Goal: Information Seeking & Learning: Learn about a topic

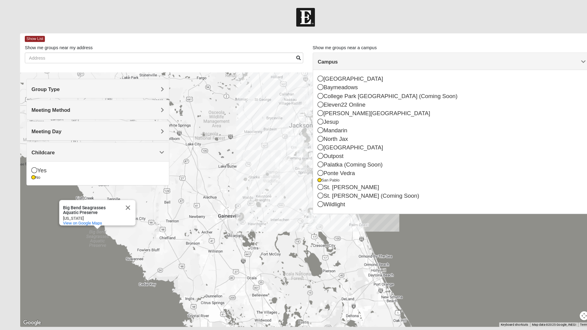
click at [408, 242] on div "Big Bend Seagrasses Aquatic Preserve Big Bend Seagrasses Aquatic Preserve [US_S…" at bounding box center [293, 192] width 549 height 245
click at [397, 234] on div "Big Bend Seagrasses Aquatic Preserve Big Bend Seagrasses Aquatic Preserve [US_S…" at bounding box center [293, 192] width 549 height 245
click at [89, 265] on div "Big Bend Seagrasses Aquatic Preserve Big Bend Seagrasses Aquatic Preserve [US_S…" at bounding box center [293, 192] width 549 height 245
click at [121, 193] on button "Close" at bounding box center [123, 199] width 15 height 15
click at [59, 128] on span "Meeting Day" at bounding box center [44, 126] width 29 height 5
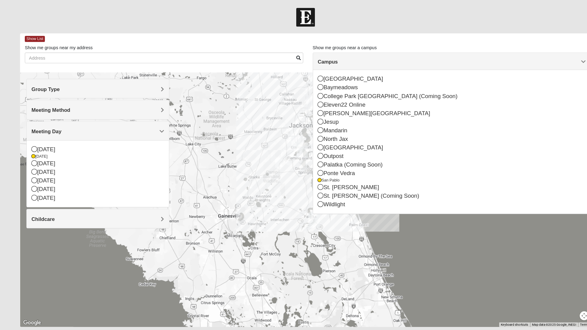
click at [34, 166] on icon at bounding box center [33, 165] width 6 height 6
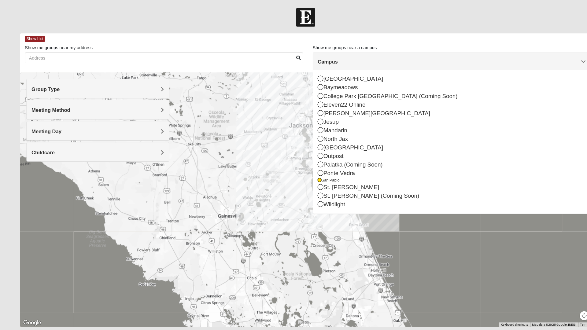
click at [441, 240] on div at bounding box center [293, 192] width 549 height 245
click at [68, 107] on span "Meeting Method" at bounding box center [48, 105] width 37 height 5
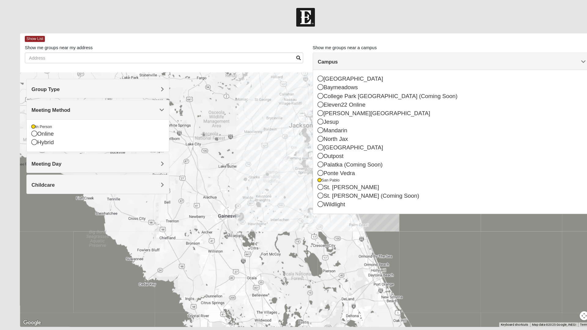
click at [58, 85] on span "Group Type" at bounding box center [43, 85] width 27 height 5
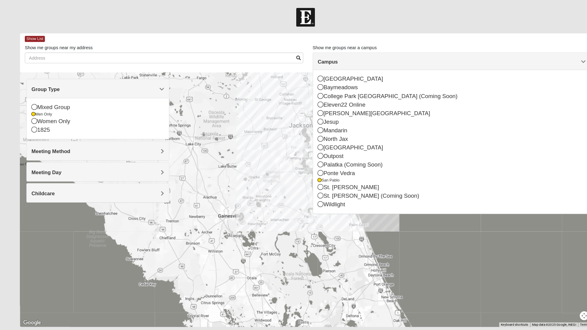
click at [34, 115] on icon at bounding box center [33, 116] width 6 height 6
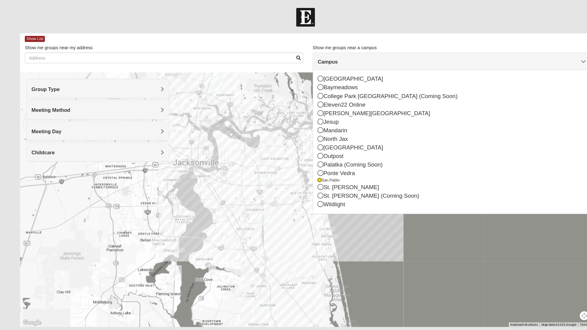
click at [239, 148] on img "Arlington" at bounding box center [237, 151] width 16 height 20
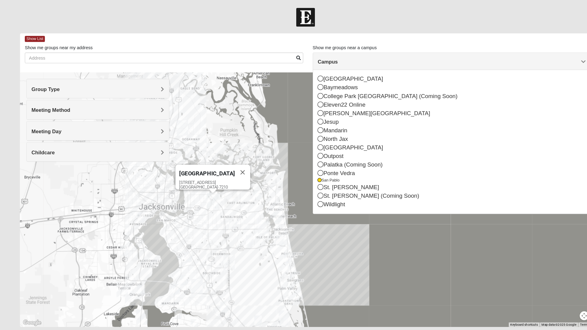
click at [250, 186] on img "Mens Fuller 32225" at bounding box center [247, 187] width 12 height 15
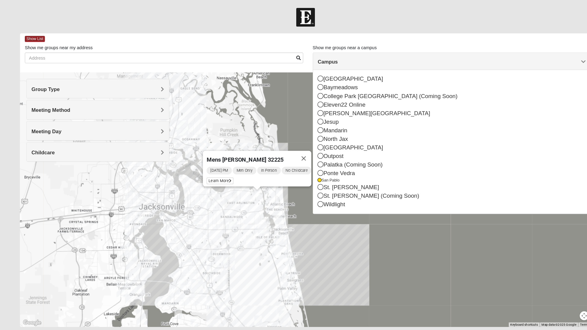
click at [225, 215] on img "Womens Campanella/Harnek 32246" at bounding box center [224, 215] width 12 height 15
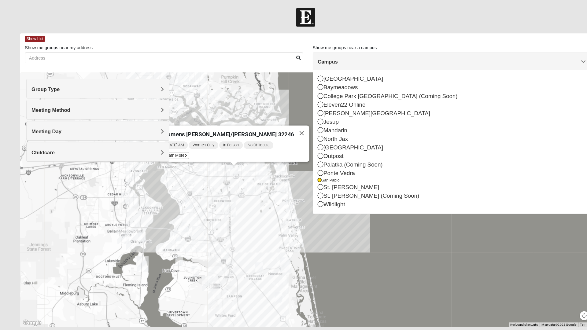
click at [180, 148] on icon at bounding box center [178, 150] width 2 height 4
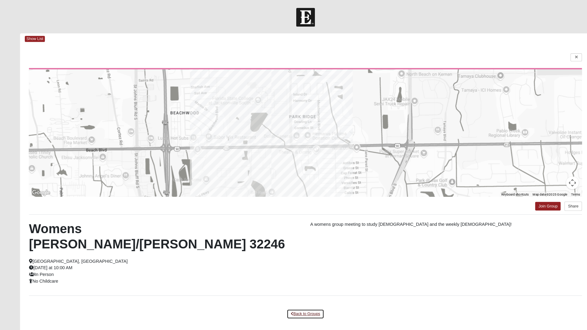
click at [291, 297] on link "Back to Groups" at bounding box center [294, 301] width 36 height 9
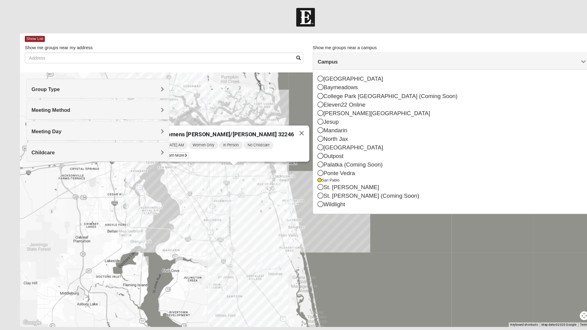
click at [283, 126] on button "Close" at bounding box center [290, 128] width 15 height 15
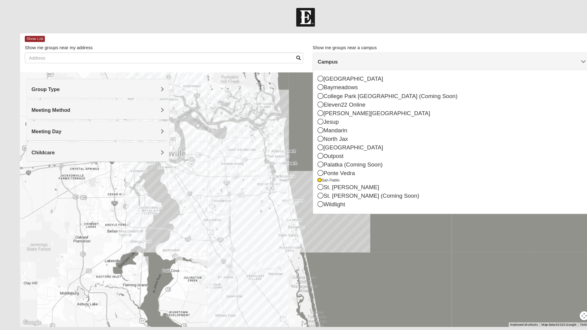
click at [270, 179] on img "Womens Doudna 32250" at bounding box center [270, 180] width 12 height 15
click at [272, 179] on img "Womens Doudna 32250" at bounding box center [270, 180] width 12 height 15
click at [270, 181] on img "Womens Doudna 32250" at bounding box center [270, 180] width 12 height 15
click at [283, 113] on div "Womens [PERSON_NAME] 32250 [DATE] PM Women Only In Person No Childcare Learn Mo…" at bounding box center [293, 192] width 549 height 245
click at [365, 209] on div "Womens [PERSON_NAME] 32250 [DATE] PM Women Only In Person No Childcare Learn Mo…" at bounding box center [293, 192] width 549 height 245
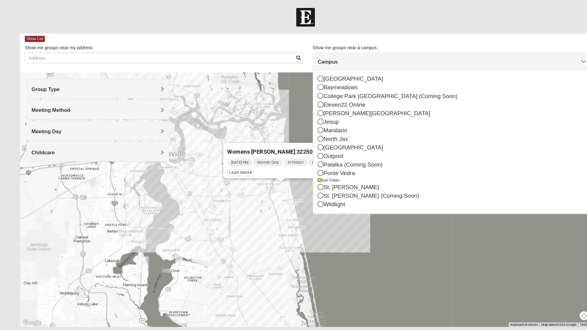
scroll to position [6, 0]
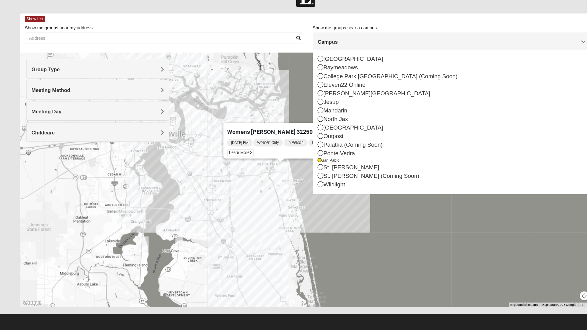
click at [385, 203] on div "Womens [PERSON_NAME] 32250 [DATE] PM Women Only In Person No Childcare Learn Mo…" at bounding box center [293, 185] width 549 height 245
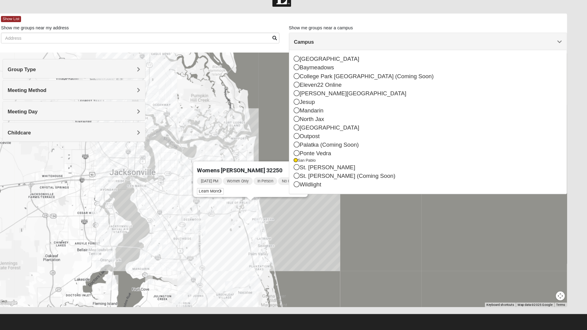
click at [567, 54] on div "Campus" at bounding box center [434, 52] width 267 height 17
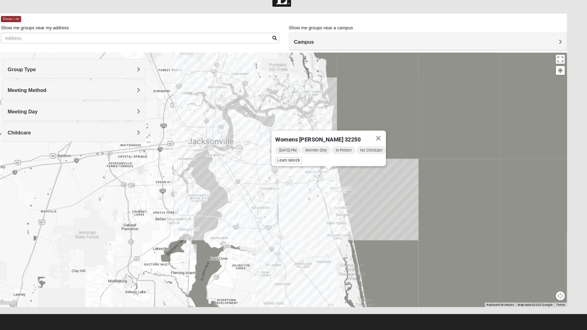
click at [392, 142] on button "Close" at bounding box center [386, 145] width 15 height 15
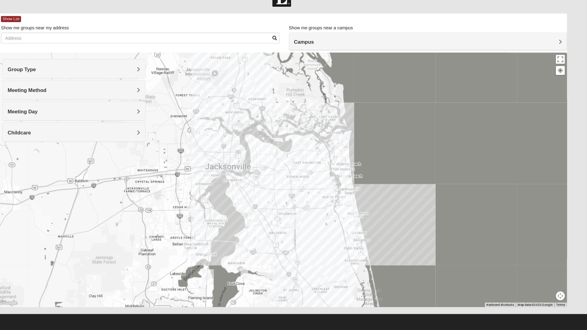
click at [59, 122] on span "Meeting Day" at bounding box center [44, 119] width 29 height 5
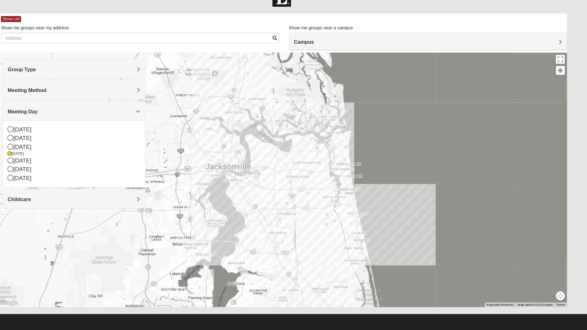
click at [34, 152] on icon at bounding box center [33, 154] width 6 height 6
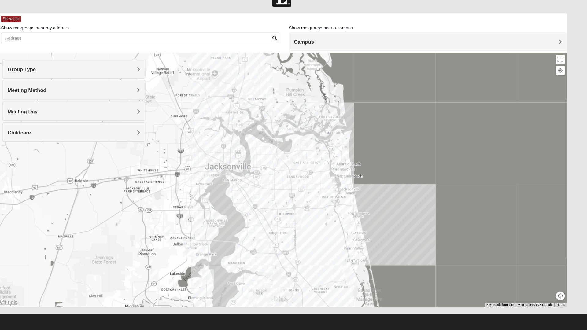
click at [59, 118] on span "Meeting Day" at bounding box center [44, 119] width 29 height 5
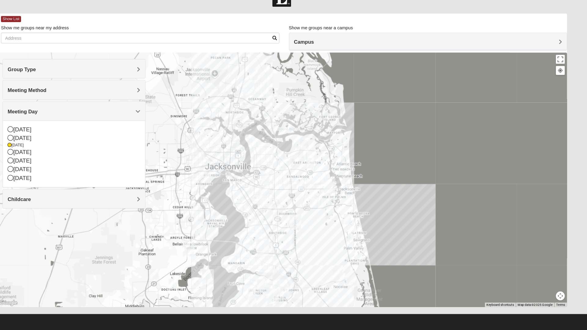
click at [40, 159] on div "[DATE]" at bounding box center [94, 159] width 128 height 8
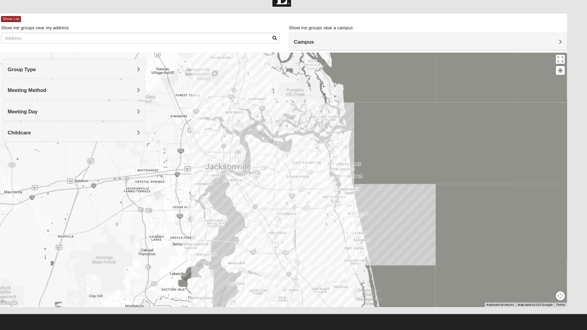
click at [59, 118] on span "Meeting Day" at bounding box center [44, 119] width 29 height 5
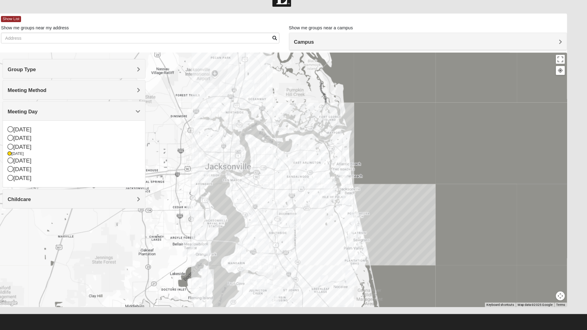
click at [39, 151] on div "[DATE]" at bounding box center [94, 154] width 128 height 8
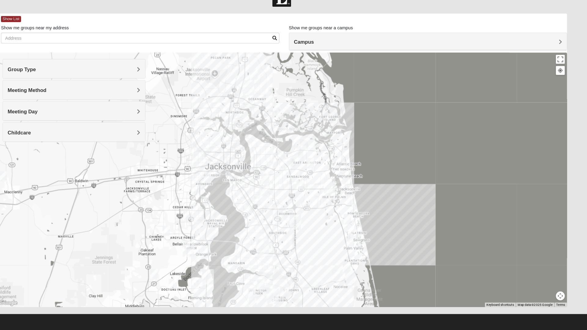
click at [312, 191] on img "Womens Chapman 32224" at bounding box center [312, 190] width 12 height 15
click at [271, 174] on span "Learn More" at bounding box center [273, 176] width 26 height 6
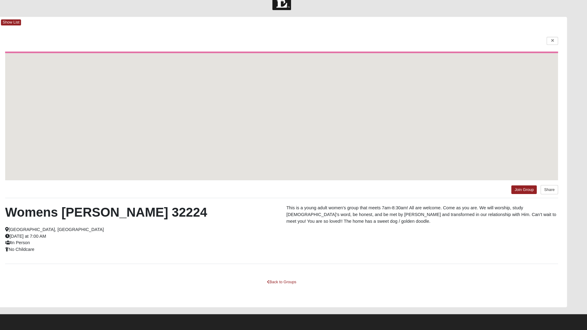
scroll to position [3, 0]
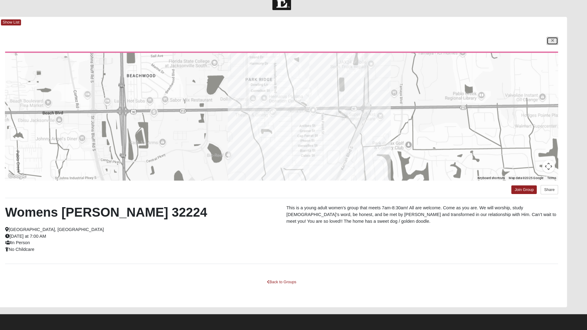
click at [550, 51] on link at bounding box center [553, 52] width 11 height 8
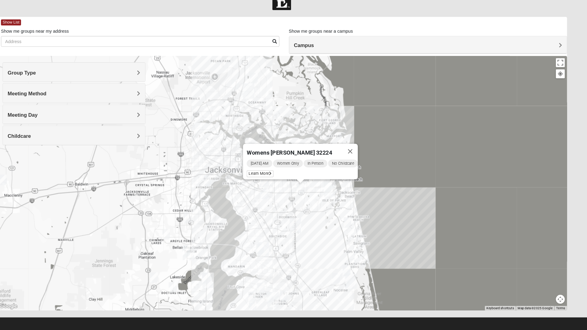
click at [367, 151] on button "Close" at bounding box center [359, 158] width 15 height 15
click at [277, 187] on img "Womens Crenshaw 32216" at bounding box center [278, 187] width 12 height 15
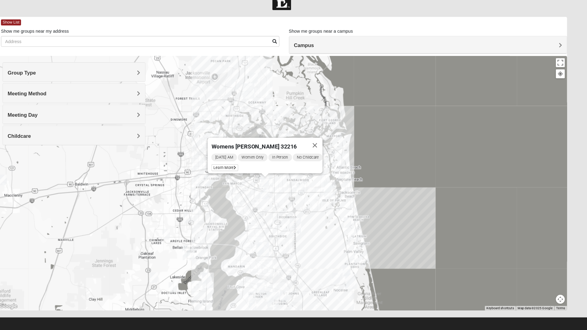
click at [248, 172] on icon at bounding box center [249, 174] width 2 height 4
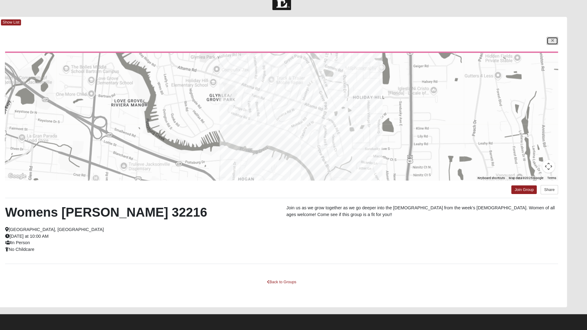
click at [549, 52] on link at bounding box center [553, 52] width 11 height 8
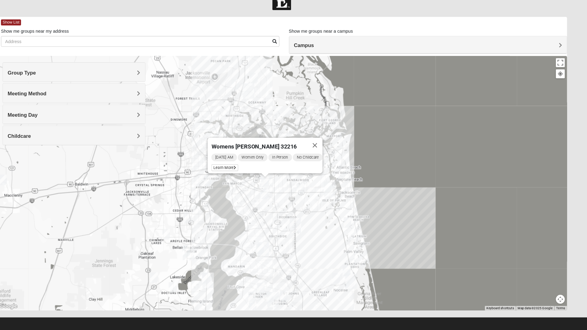
click at [329, 147] on button "Close" at bounding box center [325, 152] width 15 height 15
click at [280, 187] on img "Womens Crenshaw 32216" at bounding box center [278, 187] width 12 height 15
click at [314, 194] on img "Womens Chapman 32224" at bounding box center [312, 193] width 12 height 15
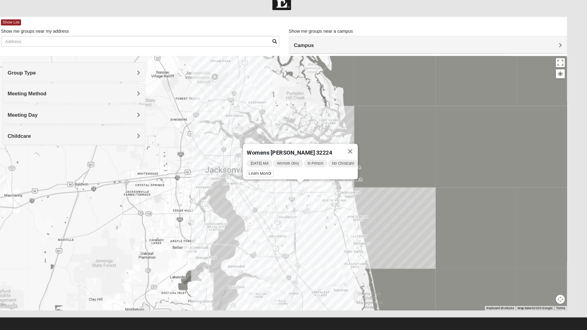
click at [275, 178] on span "Learn More" at bounding box center [273, 180] width 26 height 6
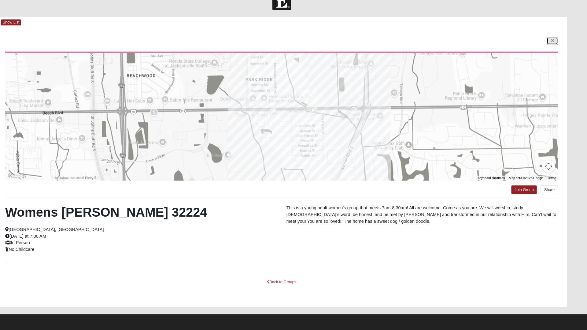
click at [550, 52] on link at bounding box center [553, 52] width 11 height 8
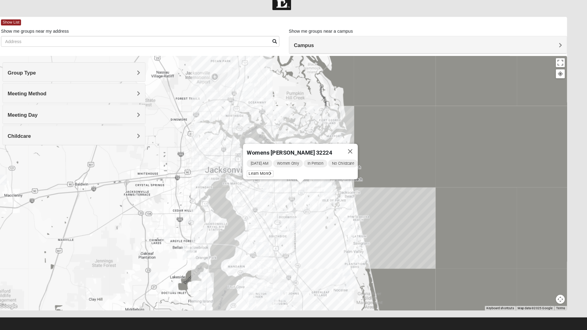
click at [324, 225] on div "Womens [PERSON_NAME] 32224 [DATE] AM Women Only In Person No Childcare Learn Mo…" at bounding box center [293, 188] width 549 height 245
click at [362, 151] on button "Close" at bounding box center [359, 158] width 15 height 15
click at [280, 188] on img "Womens Crenshaw 32216" at bounding box center [278, 187] width 12 height 15
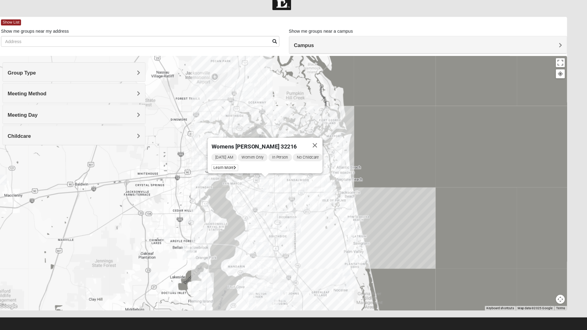
click at [326, 145] on button "Close" at bounding box center [325, 152] width 15 height 15
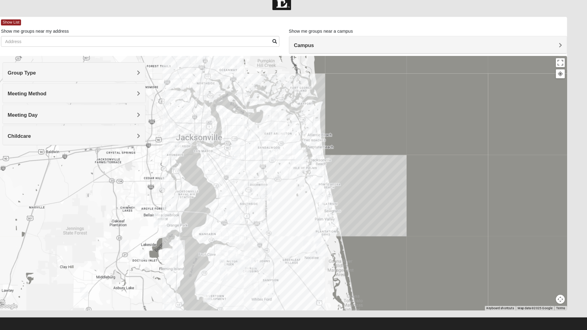
click at [68, 104] on span "Meeting Method" at bounding box center [48, 102] width 37 height 5
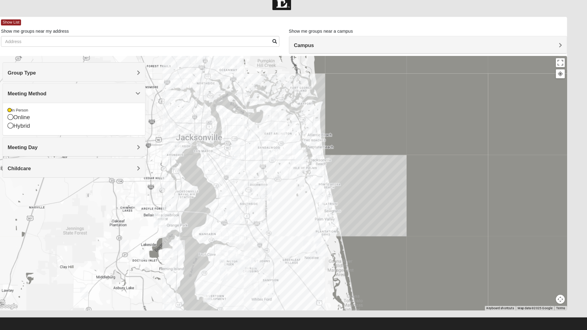
click at [152, 105] on h4 "Meeting Method" at bounding box center [94, 103] width 128 height 6
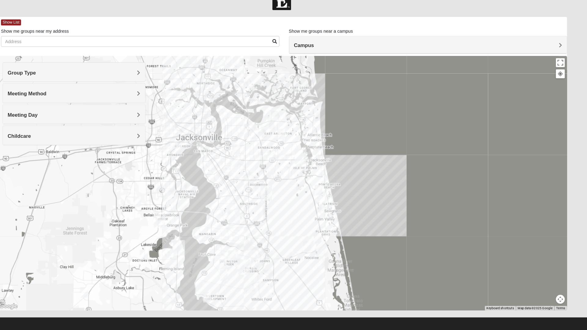
click at [59, 124] on span "Meeting Day" at bounding box center [44, 123] width 29 height 5
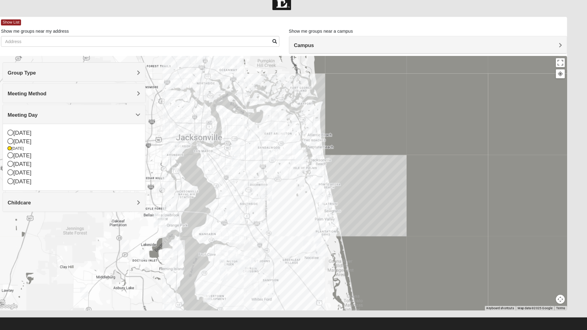
click at [35, 162] on icon at bounding box center [33, 162] width 6 height 6
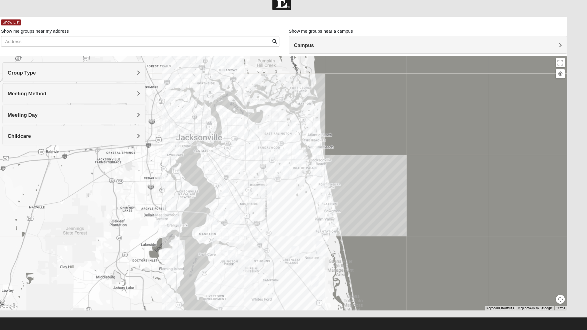
click at [279, 162] on img "Womens Campanella/Harnek 32246" at bounding box center [283, 161] width 12 height 15
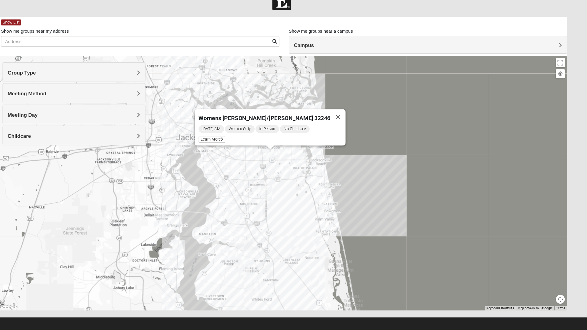
click at [238, 145] on icon at bounding box center [236, 147] width 2 height 4
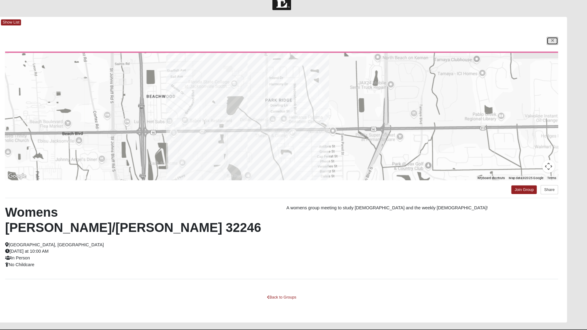
click at [554, 52] on icon at bounding box center [554, 52] width 2 height 4
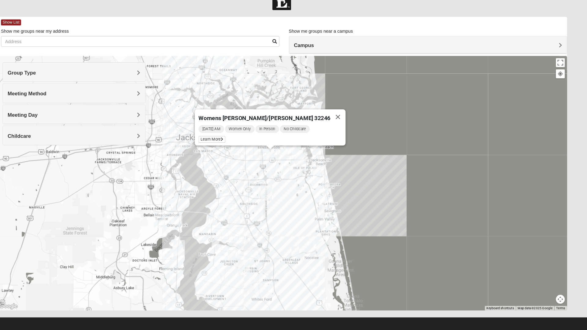
click at [340, 123] on button "Close" at bounding box center [347, 125] width 15 height 15
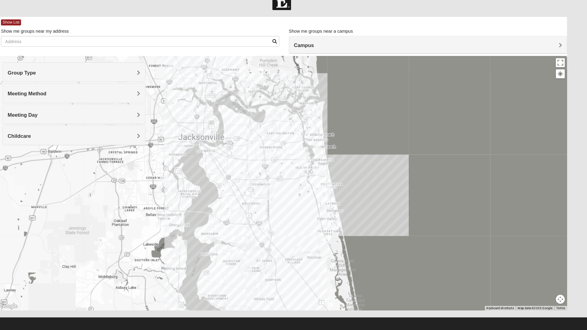
click at [279, 197] on img "Baymeadows" at bounding box center [281, 198] width 16 height 20
click at [304, 220] on div "Baymeadows [STREET_ADDRESS][PERSON_NAME]" at bounding box center [293, 188] width 549 height 245
click at [317, 166] on button "Close" at bounding box center [324, 170] width 15 height 15
click at [315, 162] on img "San Pablo" at bounding box center [314, 163] width 16 height 20
click at [350, 129] on button "Close" at bounding box center [357, 135] width 15 height 15
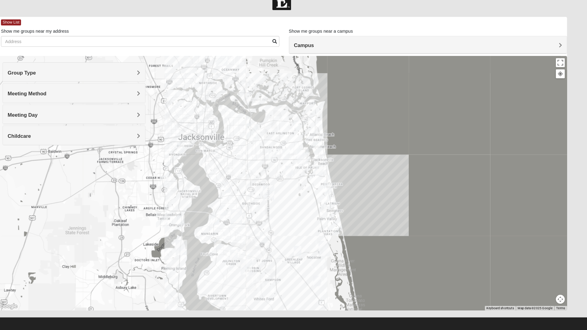
click at [286, 161] on img "Womens Campanella/Harnek 32246" at bounding box center [285, 160] width 12 height 15
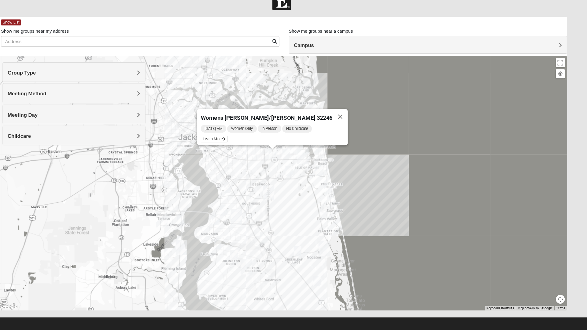
click at [343, 123] on button "Close" at bounding box center [350, 124] width 15 height 15
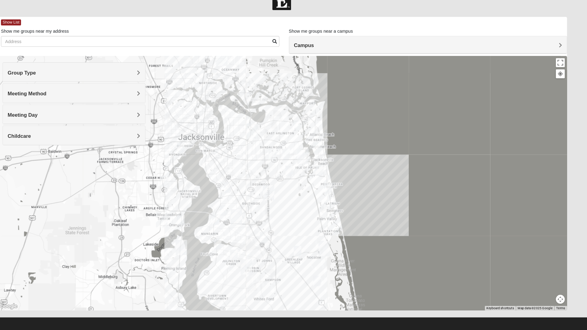
click at [152, 123] on h4 "Meeting Day" at bounding box center [94, 123] width 128 height 6
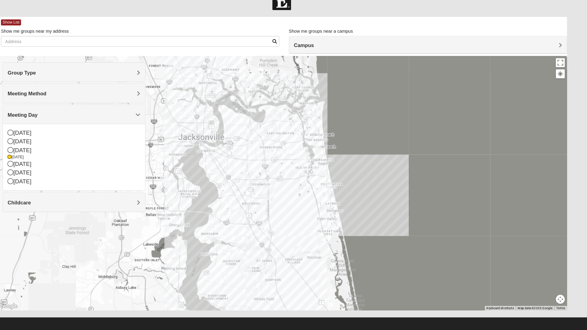
click at [35, 171] on icon at bounding box center [33, 170] width 6 height 6
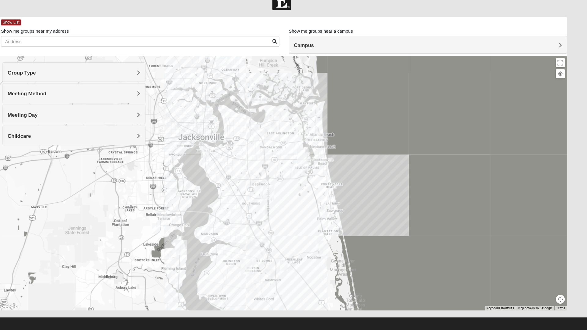
click at [58, 82] on span "Group Type" at bounding box center [43, 82] width 27 height 5
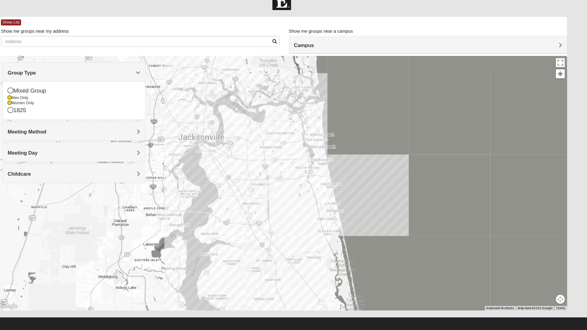
click at [32, 107] on icon at bounding box center [32, 107] width 4 height 4
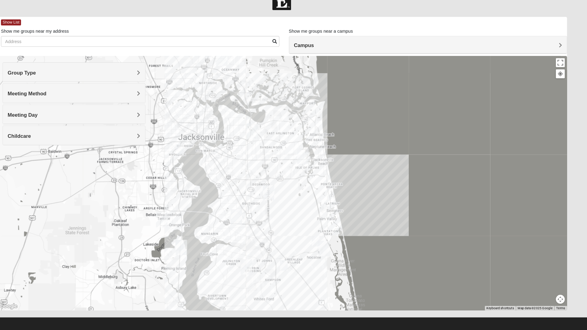
click at [58, 83] on span "Group Type" at bounding box center [43, 82] width 27 height 5
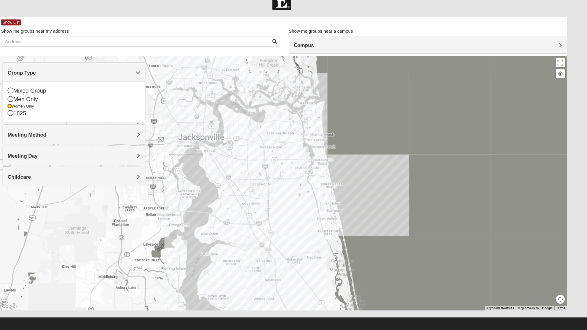
click at [176, 84] on div at bounding box center [293, 188] width 549 height 245
click at [176, 78] on div at bounding box center [293, 188] width 549 height 245
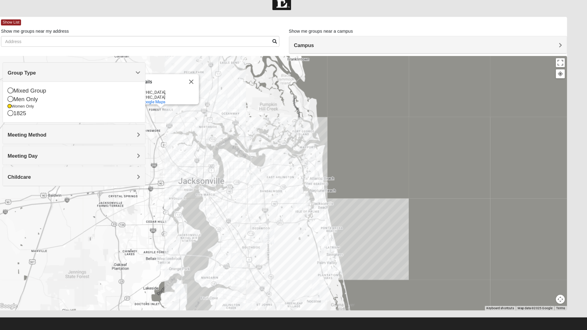
click at [128, 109] on div "Men Only" at bounding box center [94, 108] width 128 height 8
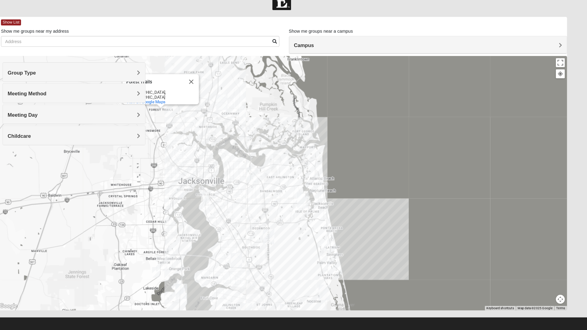
click at [68, 105] on span "Meeting Method" at bounding box center [48, 102] width 37 height 5
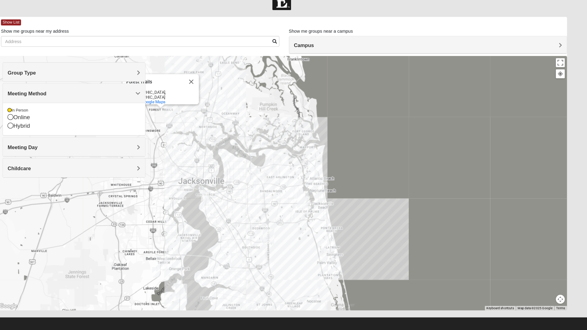
click at [183, 130] on div "Forest Trails Forest Trails [GEOGRAPHIC_DATA], [GEOGRAPHIC_DATA] View on Google…" at bounding box center [293, 188] width 549 height 245
click at [125, 220] on div "Forest Trails Forest Trails [GEOGRAPHIC_DATA], [GEOGRAPHIC_DATA] View on Google…" at bounding box center [293, 188] width 549 height 245
click at [191, 142] on div "Forest Trails Forest Trails [GEOGRAPHIC_DATA], [GEOGRAPHIC_DATA] View on Google…" at bounding box center [293, 188] width 549 height 245
click at [204, 90] on button "Close" at bounding box center [206, 91] width 15 height 15
click at [125, 133] on div "Hybrid" at bounding box center [94, 134] width 128 height 8
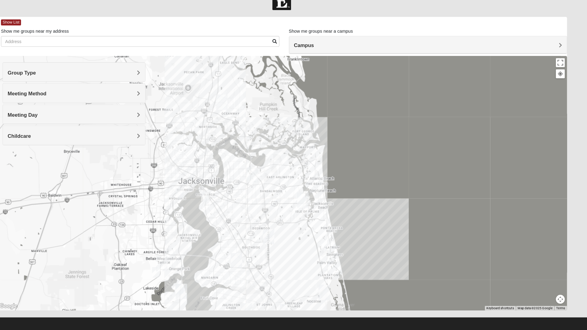
click at [128, 119] on div "Meeting Day" at bounding box center [94, 122] width 137 height 18
click at [155, 126] on div "Meeting Day" at bounding box center [94, 122] width 137 height 18
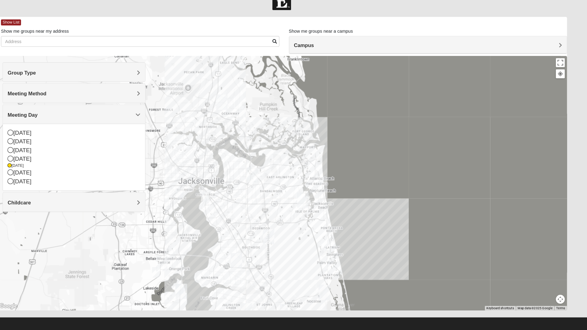
click at [35, 156] on icon at bounding box center [33, 157] width 6 height 6
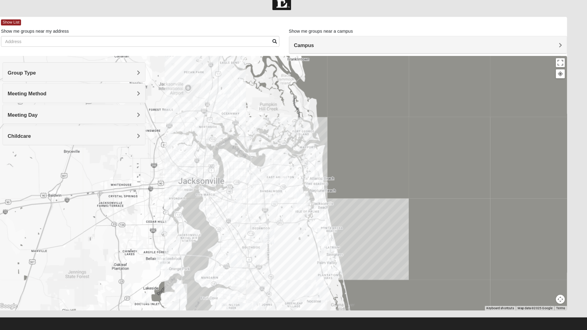
click at [253, 197] on img "Womens Crenshaw 32216" at bounding box center [252, 198] width 12 height 15
click at [216, 183] on span "Learn More" at bounding box center [214, 184] width 26 height 6
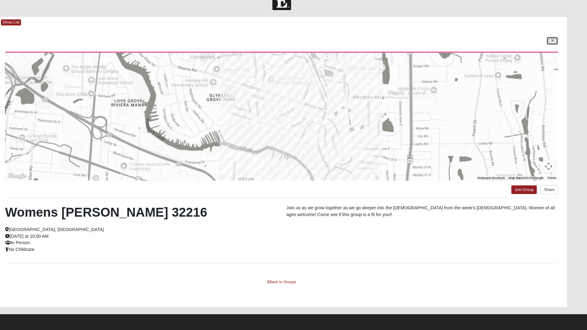
click at [553, 51] on icon at bounding box center [554, 52] width 2 height 4
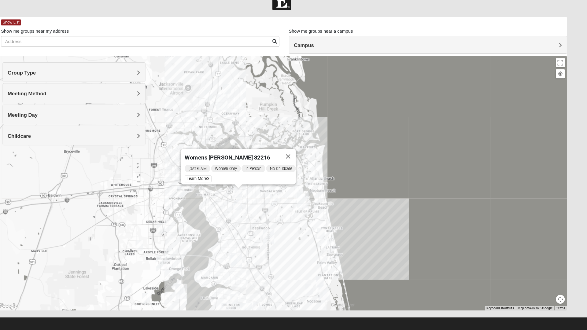
click at [287, 204] on img "Womens Chapman 32224" at bounding box center [286, 204] width 12 height 15
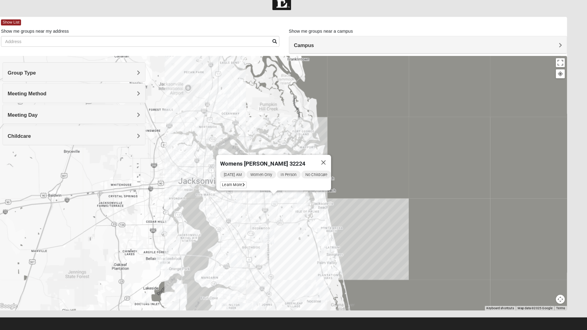
click at [341, 162] on button "Close" at bounding box center [334, 169] width 15 height 15
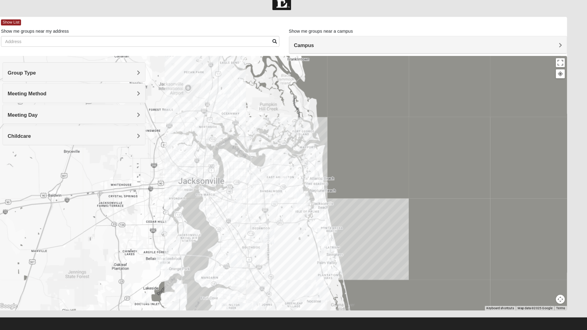
click at [270, 175] on img "Arlington" at bounding box center [266, 181] width 16 height 20
click at [288, 146] on button "Close" at bounding box center [294, 153] width 15 height 15
click at [287, 203] on img "Womens Chapman 32224" at bounding box center [286, 204] width 12 height 15
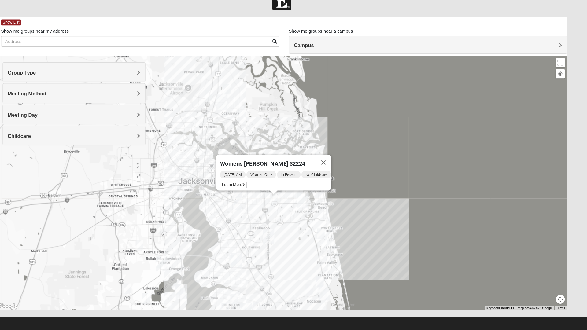
click at [256, 188] on icon at bounding box center [257, 190] width 2 height 4
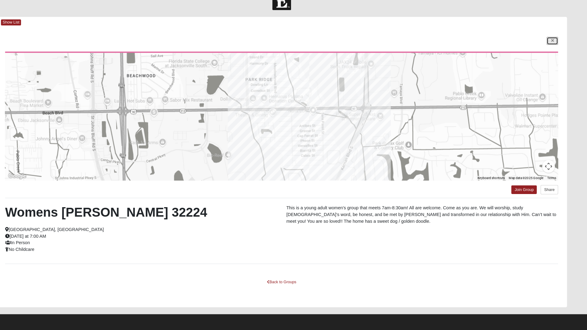
click at [554, 52] on icon at bounding box center [554, 52] width 2 height 4
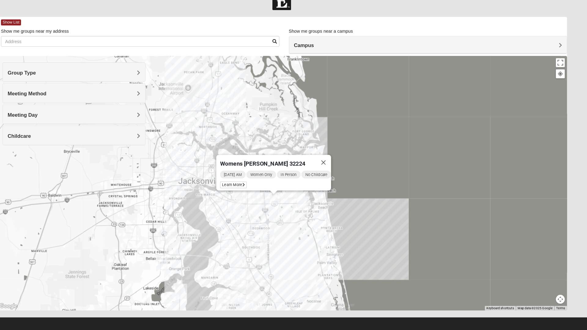
click at [340, 162] on button "Close" at bounding box center [334, 169] width 15 height 15
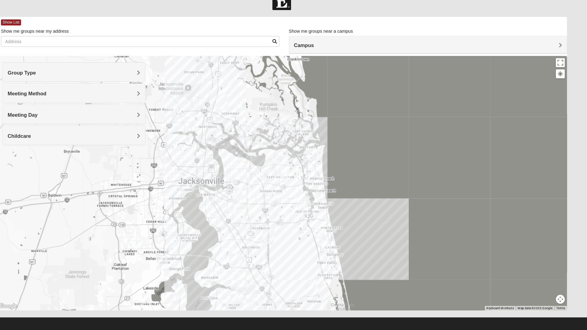
click at [252, 196] on img "Womens Crenshaw 32216" at bounding box center [252, 198] width 12 height 15
click at [255, 211] on img "Womens Bell 32216" at bounding box center [252, 209] width 12 height 15
click at [222, 194] on icon at bounding box center [223, 196] width 2 height 4
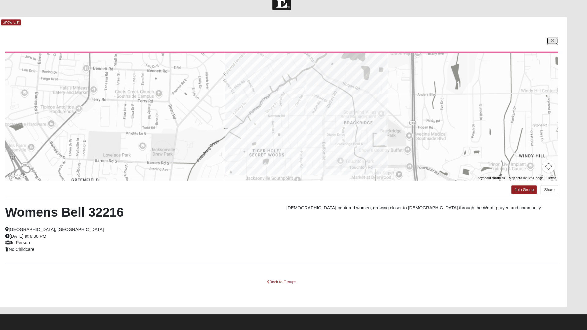
click at [554, 52] on icon at bounding box center [554, 52] width 2 height 4
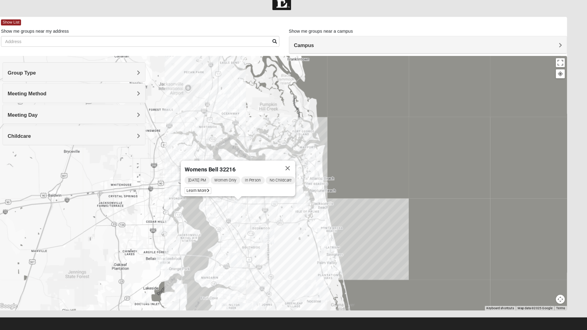
click at [307, 173] on button "Close" at bounding box center [299, 174] width 15 height 15
click at [251, 197] on img "Womens Crenshaw 32216" at bounding box center [252, 198] width 12 height 15
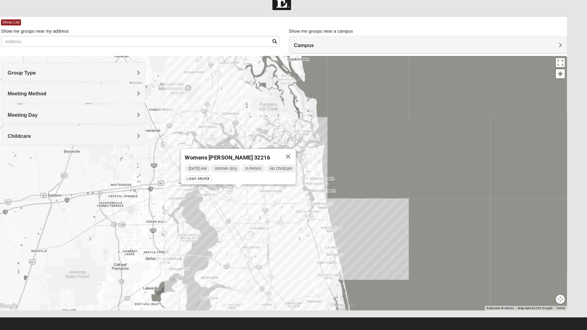
click at [222, 183] on icon at bounding box center [223, 185] width 2 height 4
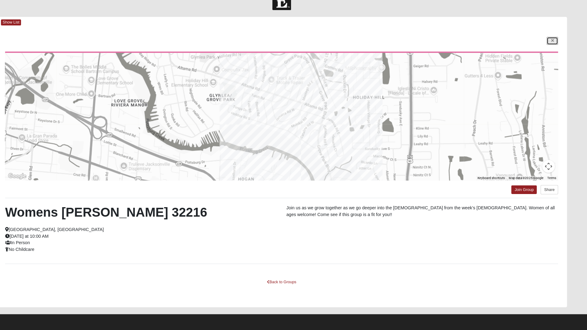
click at [554, 52] on icon at bounding box center [554, 52] width 2 height 4
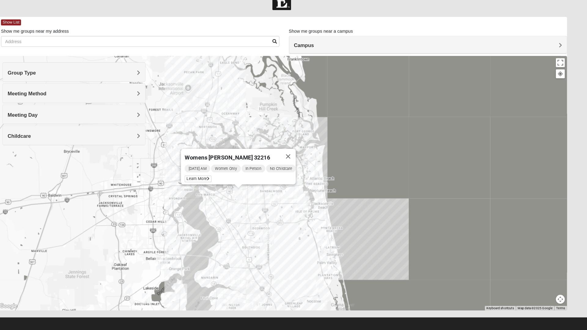
click at [289, 200] on img "Womens Chapman 32224" at bounding box center [286, 204] width 12 height 15
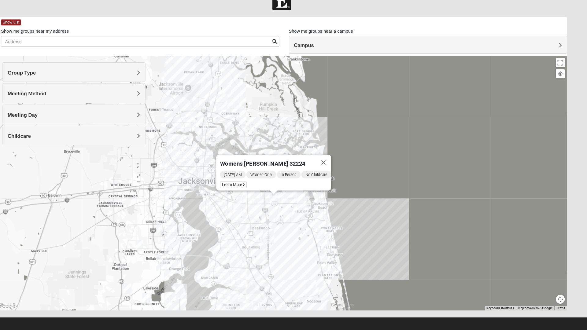
click at [252, 188] on span "Learn More" at bounding box center [248, 190] width 26 height 6
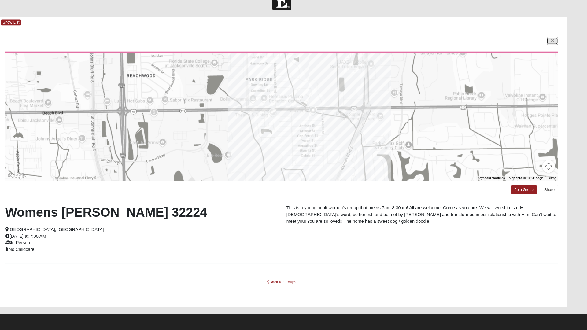
click at [552, 54] on link at bounding box center [553, 52] width 11 height 8
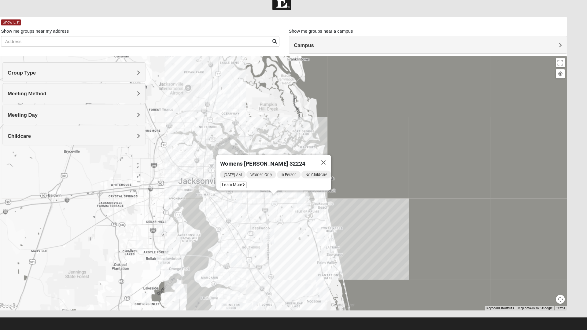
click at [339, 162] on button "Close" at bounding box center [334, 169] width 15 height 15
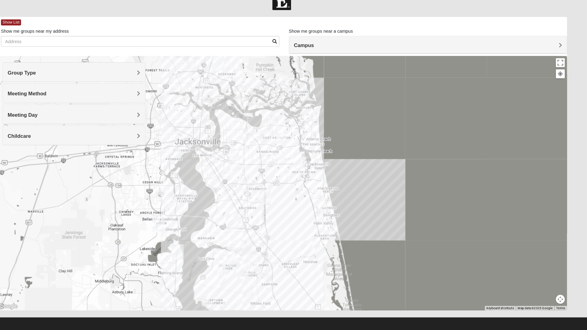
click at [160, 123] on div "Meeting Day" at bounding box center [94, 122] width 137 height 18
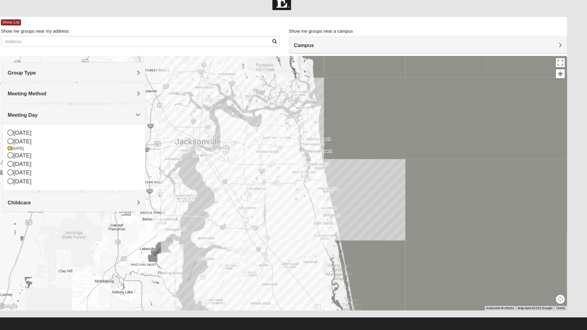
click at [33, 161] on icon at bounding box center [33, 162] width 6 height 6
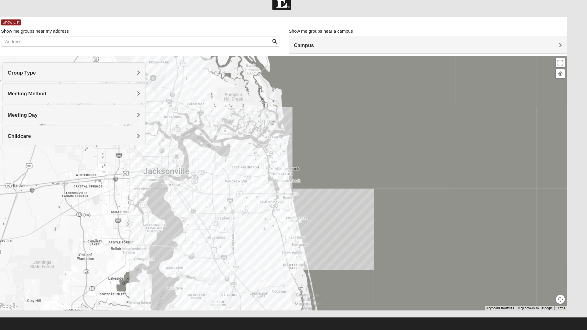
click at [251, 191] on img "Womens Campanella/Harnek 32246" at bounding box center [251, 193] width 12 height 15
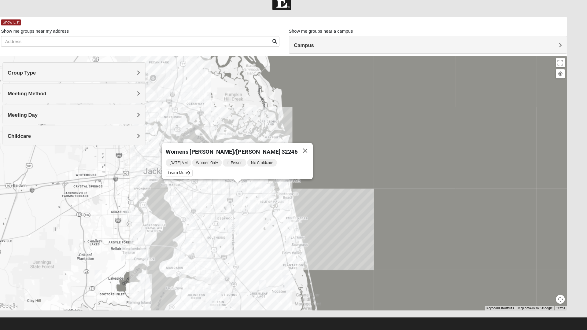
click at [206, 177] on icon at bounding box center [205, 179] width 2 height 4
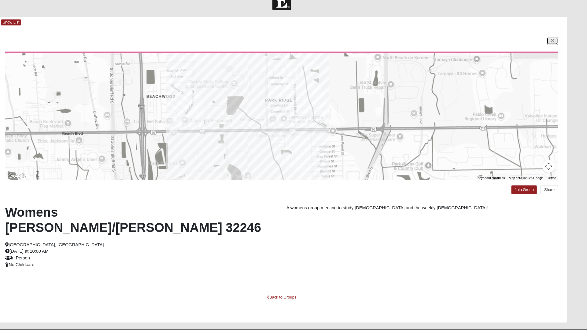
click at [549, 54] on link at bounding box center [553, 52] width 11 height 8
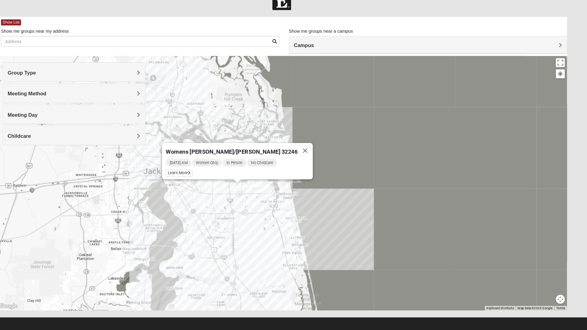
click at [309, 154] on button "Close" at bounding box center [316, 157] width 15 height 15
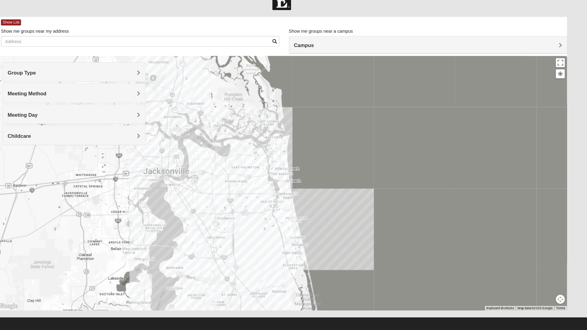
click at [298, 206] on img "Womens Doudna 32250" at bounding box center [296, 209] width 12 height 15
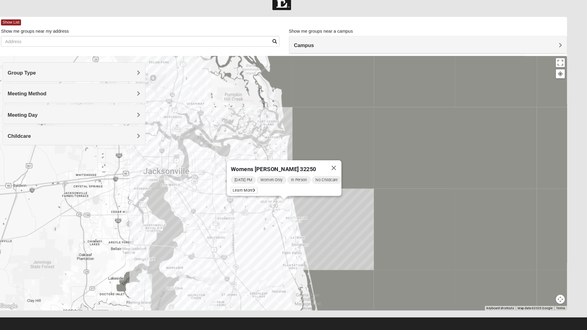
click at [266, 194] on icon at bounding box center [267, 196] width 2 height 4
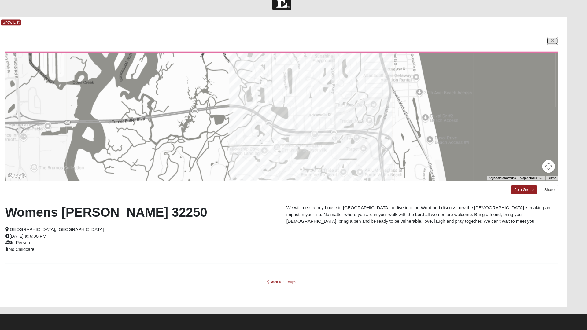
click at [553, 53] on icon at bounding box center [554, 52] width 2 height 4
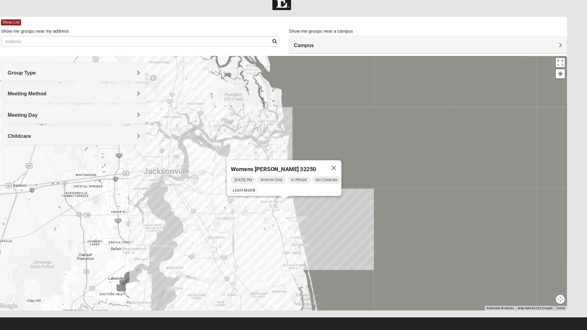
click at [351, 167] on button "Close" at bounding box center [343, 174] width 15 height 15
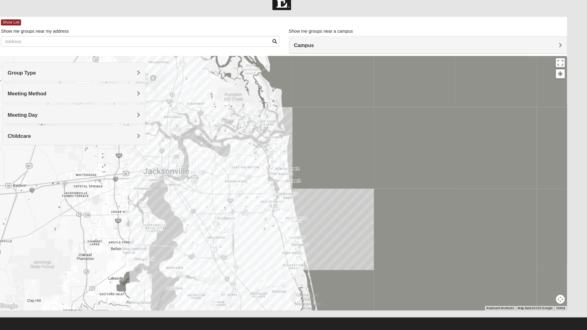
click at [58, 84] on span "Group Type" at bounding box center [43, 82] width 27 height 5
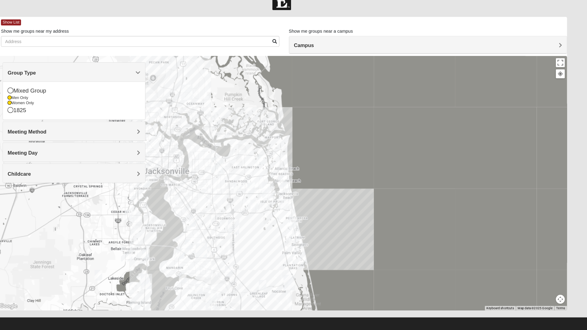
click at [35, 100] on icon at bounding box center [33, 100] width 6 height 6
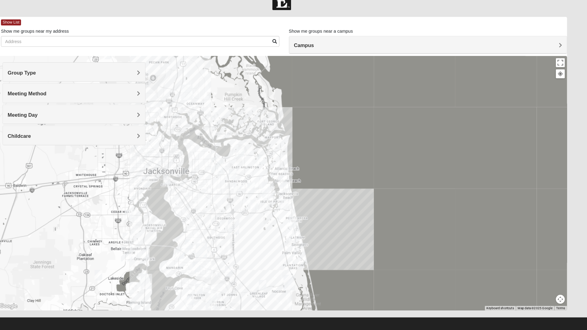
click at [159, 103] on div "Meeting Method" at bounding box center [94, 102] width 137 height 18
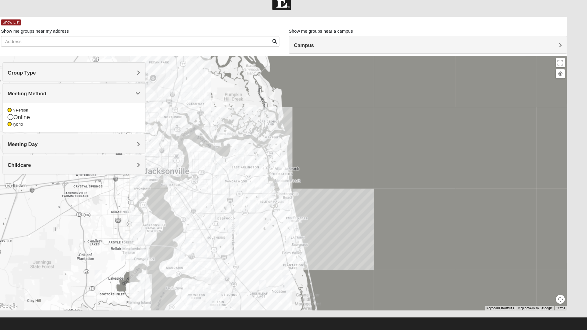
click at [36, 126] on div "Online" at bounding box center [94, 125] width 128 height 8
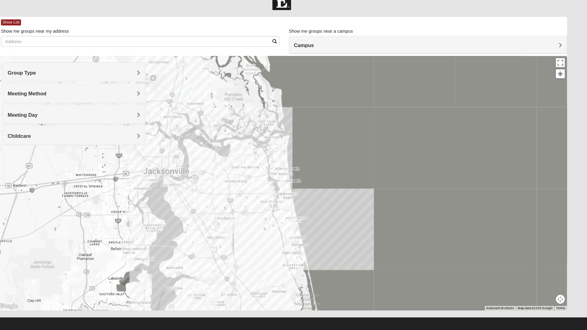
click at [68, 102] on span "Meeting Method" at bounding box center [48, 102] width 37 height 5
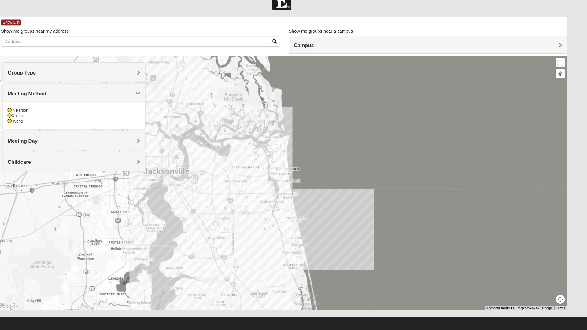
click at [36, 117] on div "In Person" at bounding box center [94, 118] width 128 height 5
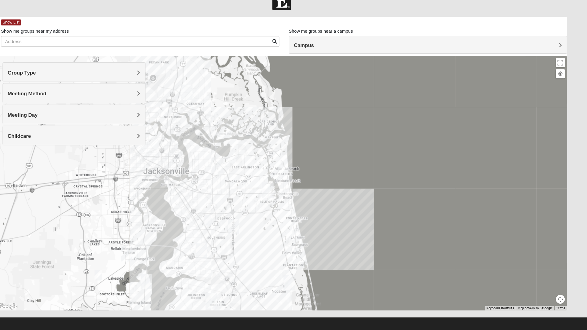
click at [68, 101] on span "Meeting Method" at bounding box center [48, 102] width 37 height 5
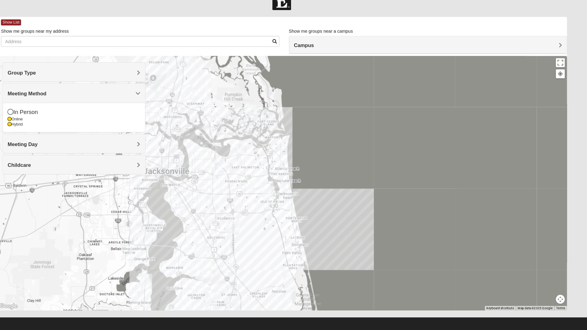
click at [51, 122] on div "In Person" at bounding box center [94, 120] width 128 height 8
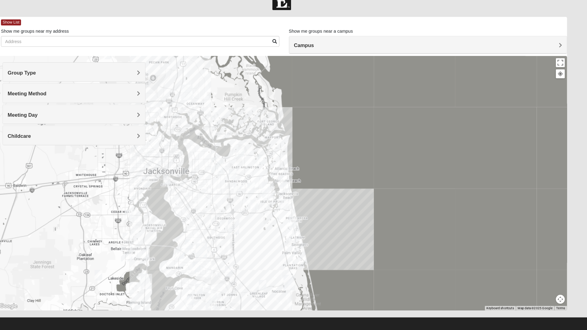
click at [158, 125] on div "Meeting Day" at bounding box center [94, 122] width 137 height 18
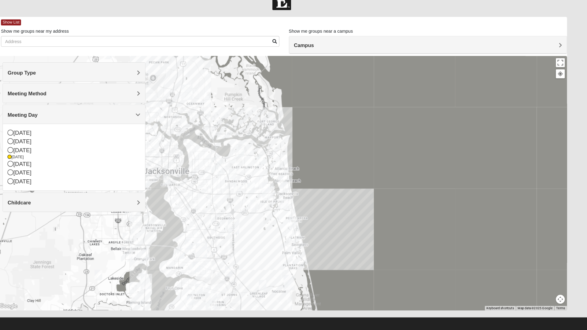
click at [34, 148] on icon at bounding box center [33, 149] width 6 height 6
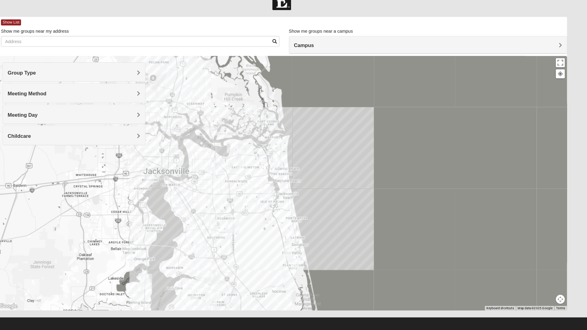
click at [158, 146] on div "Childcare" at bounding box center [94, 143] width 137 height 18
click at [343, 180] on div at bounding box center [293, 188] width 549 height 245
click at [123, 220] on div at bounding box center [293, 188] width 549 height 245
click at [132, 161] on div "Yes" at bounding box center [94, 161] width 128 height 8
click at [154, 145] on h4 "Childcare" at bounding box center [94, 143] width 128 height 6
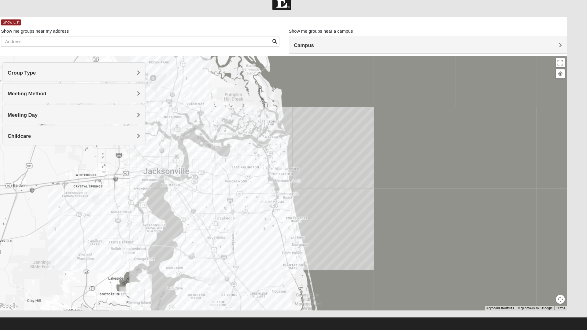
click at [563, 60] on div "Campus" at bounding box center [434, 55] width 267 height 17
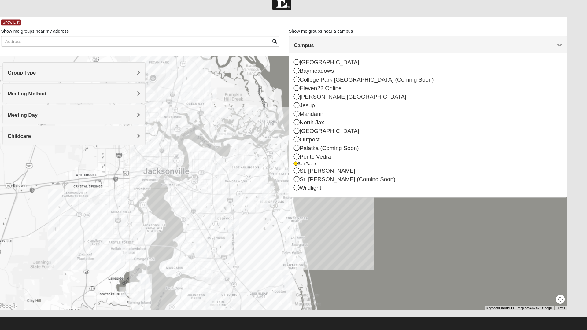
click at [358, 235] on div at bounding box center [293, 188] width 549 height 245
click at [311, 74] on icon at bounding box center [309, 72] width 6 height 6
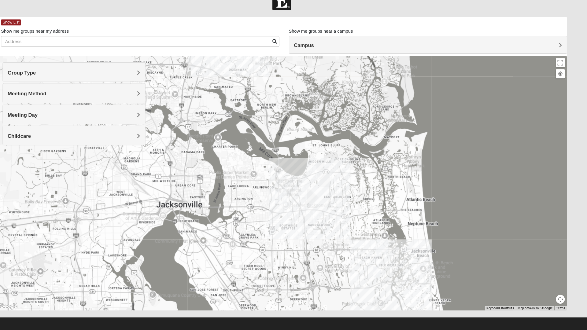
click at [159, 83] on div "Group Type" at bounding box center [94, 82] width 137 height 18
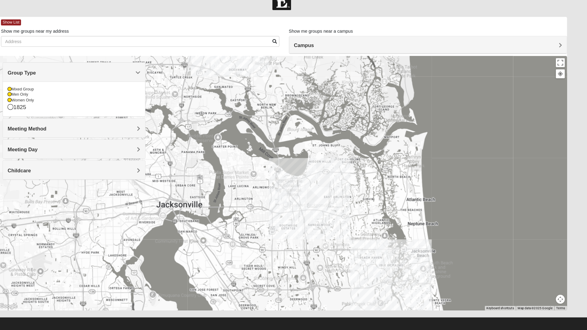
click at [32, 105] on icon at bounding box center [32, 104] width 4 height 4
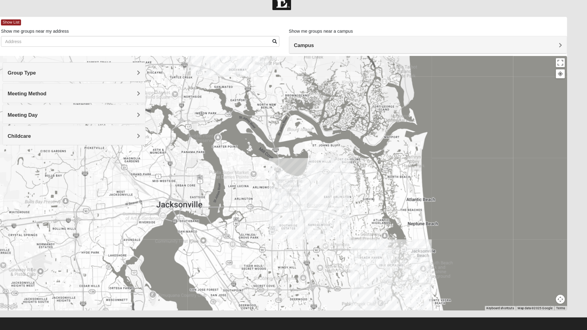
click at [155, 86] on div "Group Type" at bounding box center [94, 82] width 137 height 18
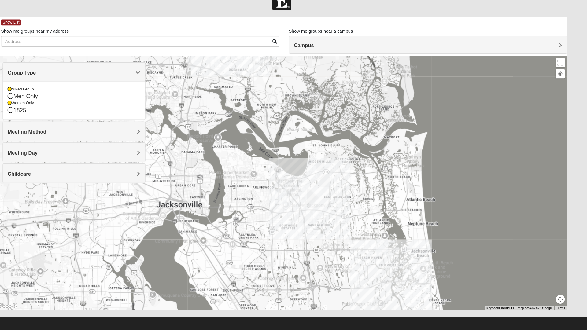
click at [49, 97] on div "Mixed Group" at bounding box center [94, 98] width 128 height 5
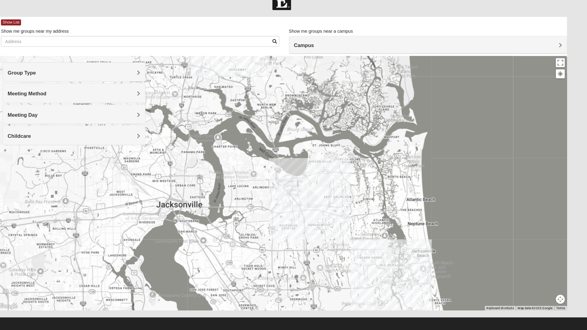
click at [159, 104] on div "Meeting Method" at bounding box center [94, 102] width 137 height 18
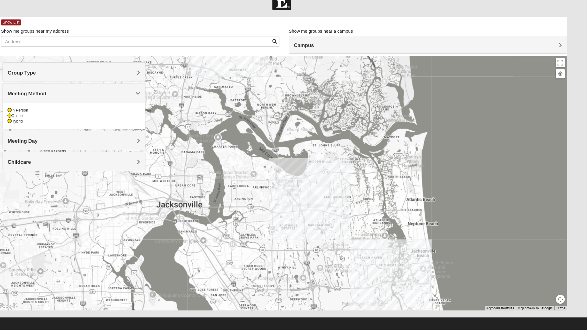
click at [50, 119] on div "In Person" at bounding box center [94, 118] width 128 height 5
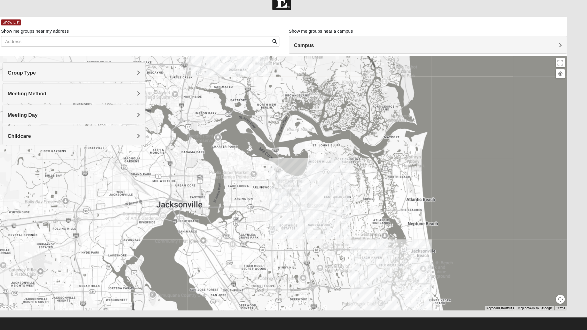
click at [159, 126] on div "Meeting Day" at bounding box center [94, 122] width 137 height 18
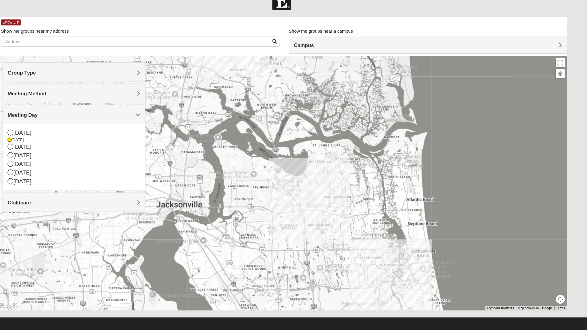
click at [126, 173] on div "[DATE]" at bounding box center [94, 170] width 128 height 8
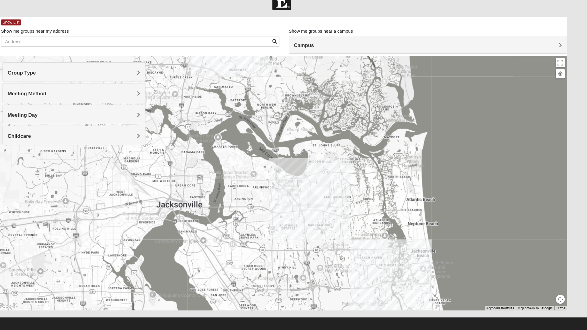
click at [140, 125] on h4 "Meeting Day" at bounding box center [94, 123] width 128 height 6
click at [159, 143] on div "Childcare" at bounding box center [94, 143] width 137 height 18
click at [39, 164] on div "No" at bounding box center [94, 166] width 128 height 8
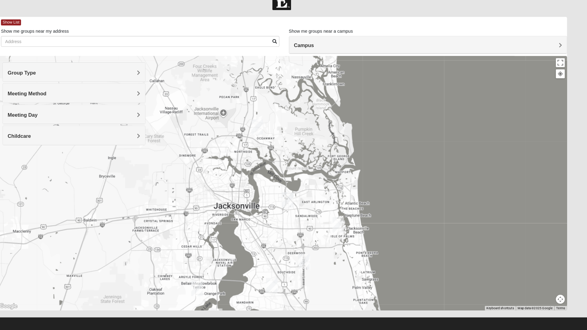
click at [556, 58] on h4 "Campus" at bounding box center [435, 56] width 258 height 6
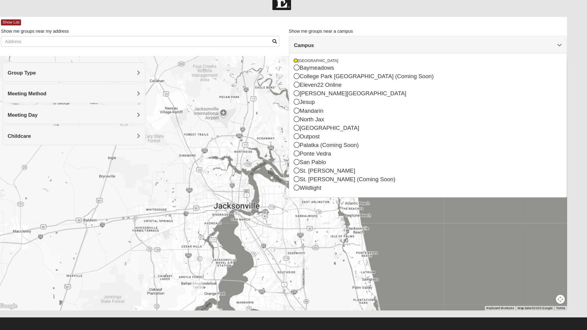
click at [308, 170] on icon at bounding box center [309, 168] width 6 height 6
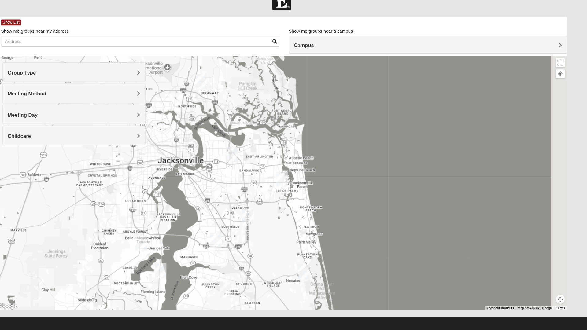
click at [310, 169] on div at bounding box center [293, 188] width 549 height 245
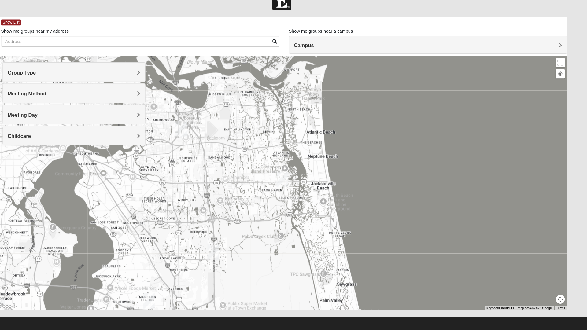
click at [558, 57] on h4 "Campus" at bounding box center [435, 56] width 258 height 6
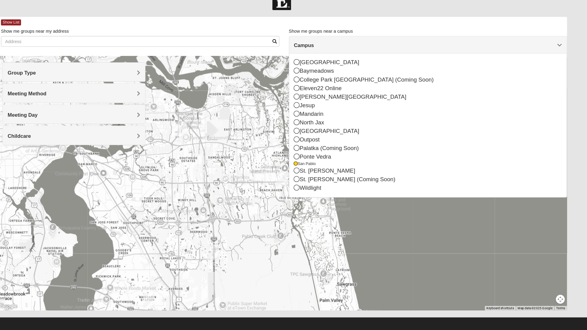
click at [387, 235] on div at bounding box center [293, 188] width 549 height 245
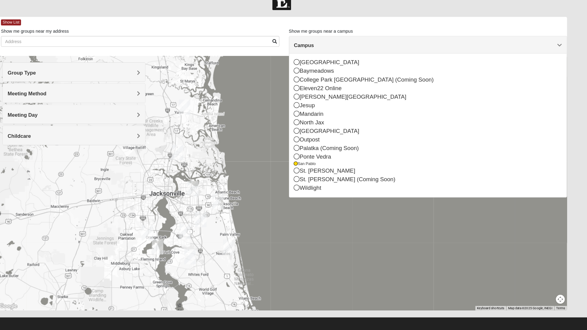
click at [440, 61] on div "Campus" at bounding box center [434, 55] width 267 height 17
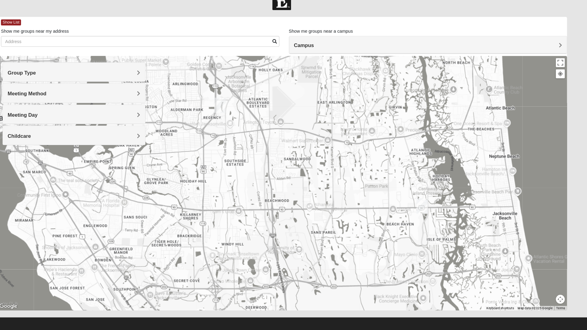
click at [427, 210] on img "San Pablo" at bounding box center [429, 211] width 16 height 20
click at [58, 83] on span "Group Type" at bounding box center [43, 82] width 27 height 5
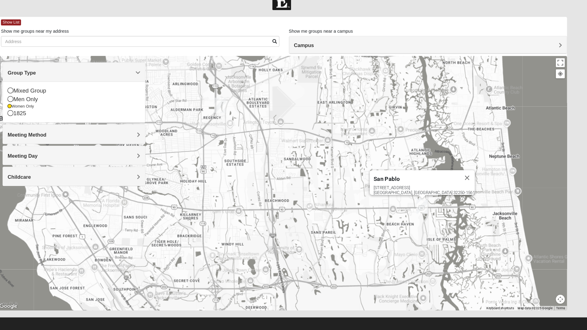
click at [194, 95] on div "[GEOGRAPHIC_DATA] [STREET_ADDRESS]" at bounding box center [293, 188] width 549 height 245
click at [137, 86] on div "Group Type" at bounding box center [94, 82] width 137 height 18
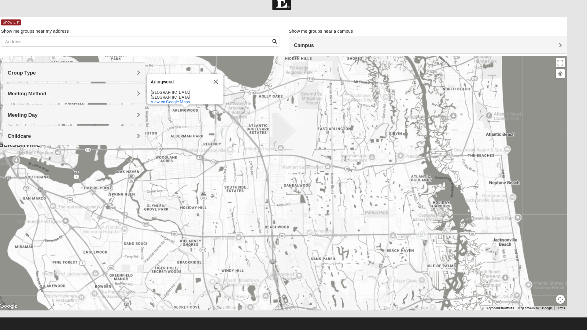
click at [68, 103] on span "Meeting Method" at bounding box center [48, 102] width 37 height 5
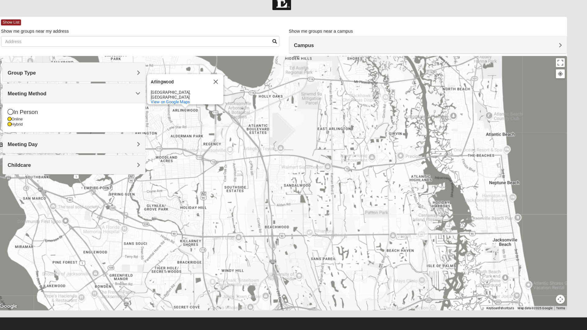
click at [33, 117] on icon at bounding box center [33, 120] width 6 height 6
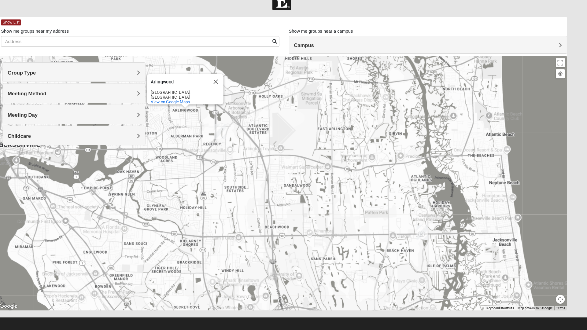
click at [157, 126] on div "Meeting Day" at bounding box center [94, 122] width 137 height 18
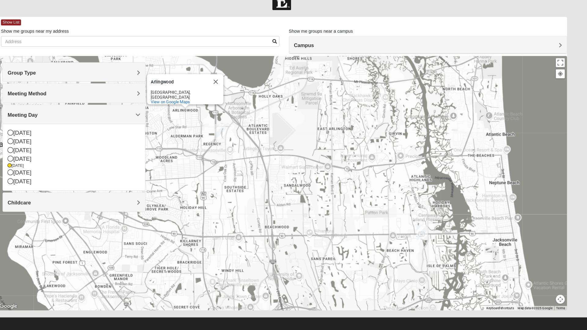
click at [35, 165] on icon at bounding box center [33, 165] width 6 height 6
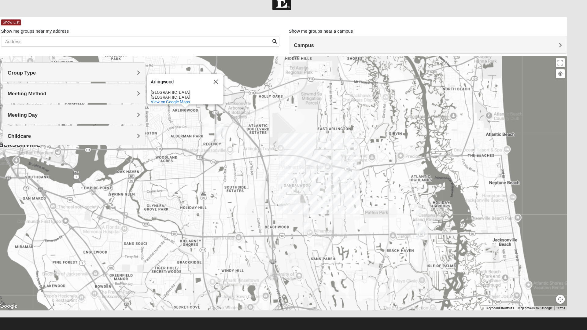
click at [158, 147] on div "Childcare" at bounding box center [94, 143] width 137 height 18
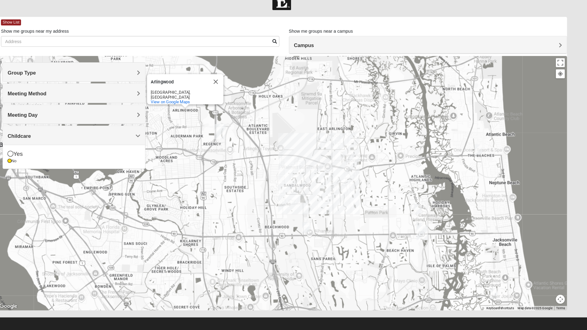
click at [143, 144] on h4 "Childcare" at bounding box center [94, 143] width 128 height 6
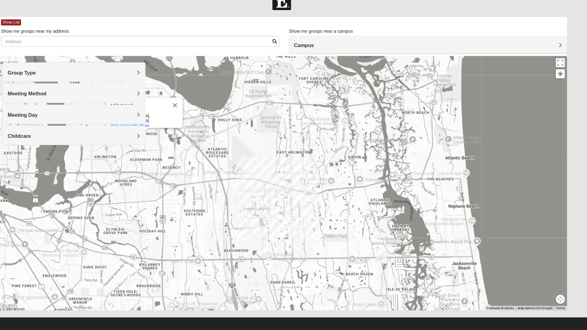
click at [444, 177] on img "Womens Foran 32233" at bounding box center [443, 179] width 12 height 15
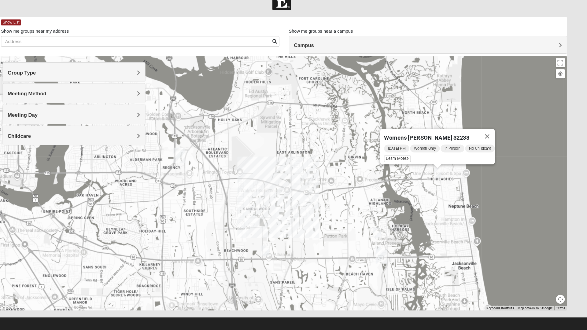
click at [402, 163] on span "Learn More" at bounding box center [405, 165] width 26 height 6
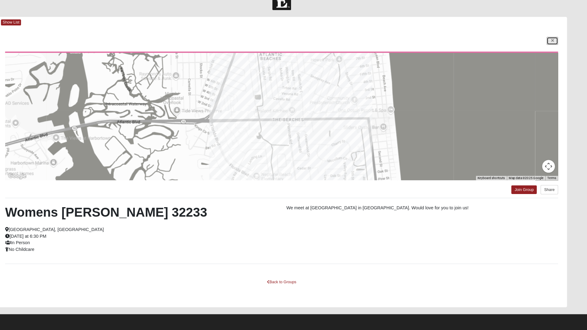
click at [554, 53] on icon at bounding box center [554, 52] width 2 height 4
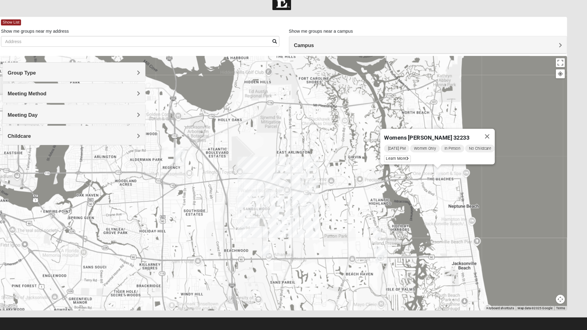
click at [496, 138] on button "Close" at bounding box center [491, 143] width 15 height 15
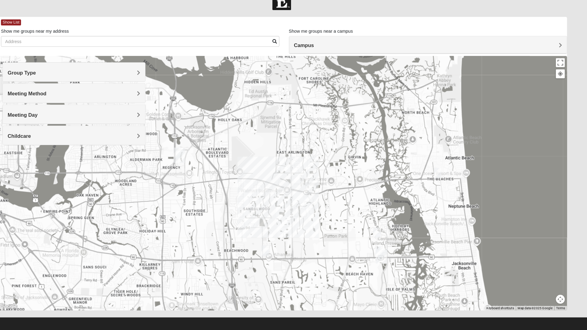
click at [388, 233] on img "Womens Kardon 32224" at bounding box center [385, 236] width 12 height 15
click at [278, 253] on img "Womens Campanella/Harnek 32246" at bounding box center [278, 253] width 12 height 15
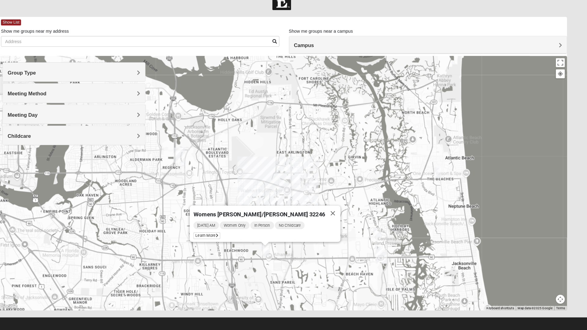
click at [235, 236] on span "Learn More" at bounding box center [222, 239] width 26 height 6
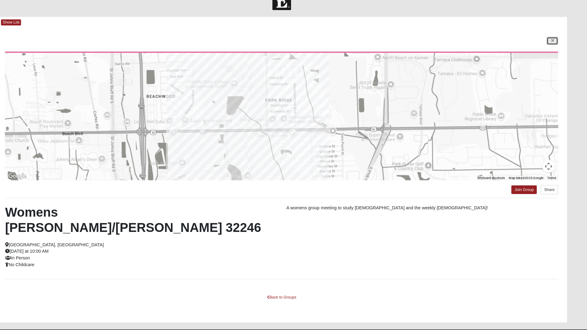
click at [553, 52] on icon at bounding box center [554, 52] width 2 height 4
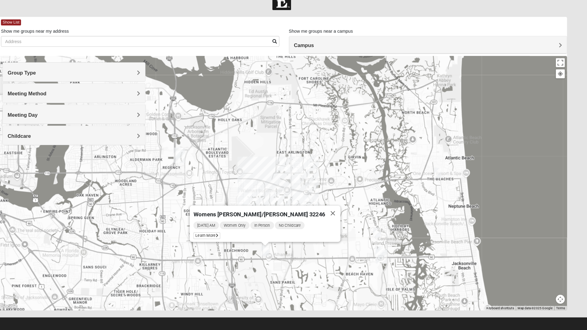
click at [336, 213] on button "Close" at bounding box center [343, 217] width 15 height 15
